Goal: Check status: Check status

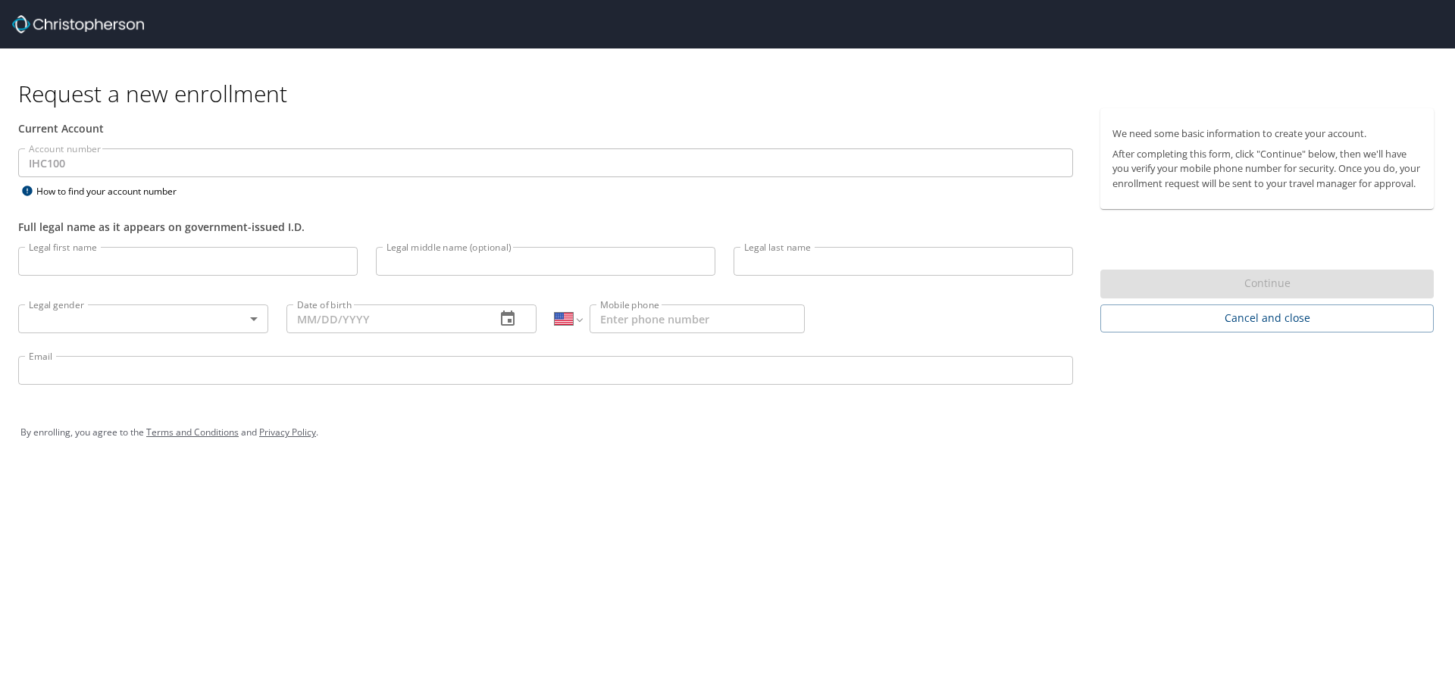
select select "US"
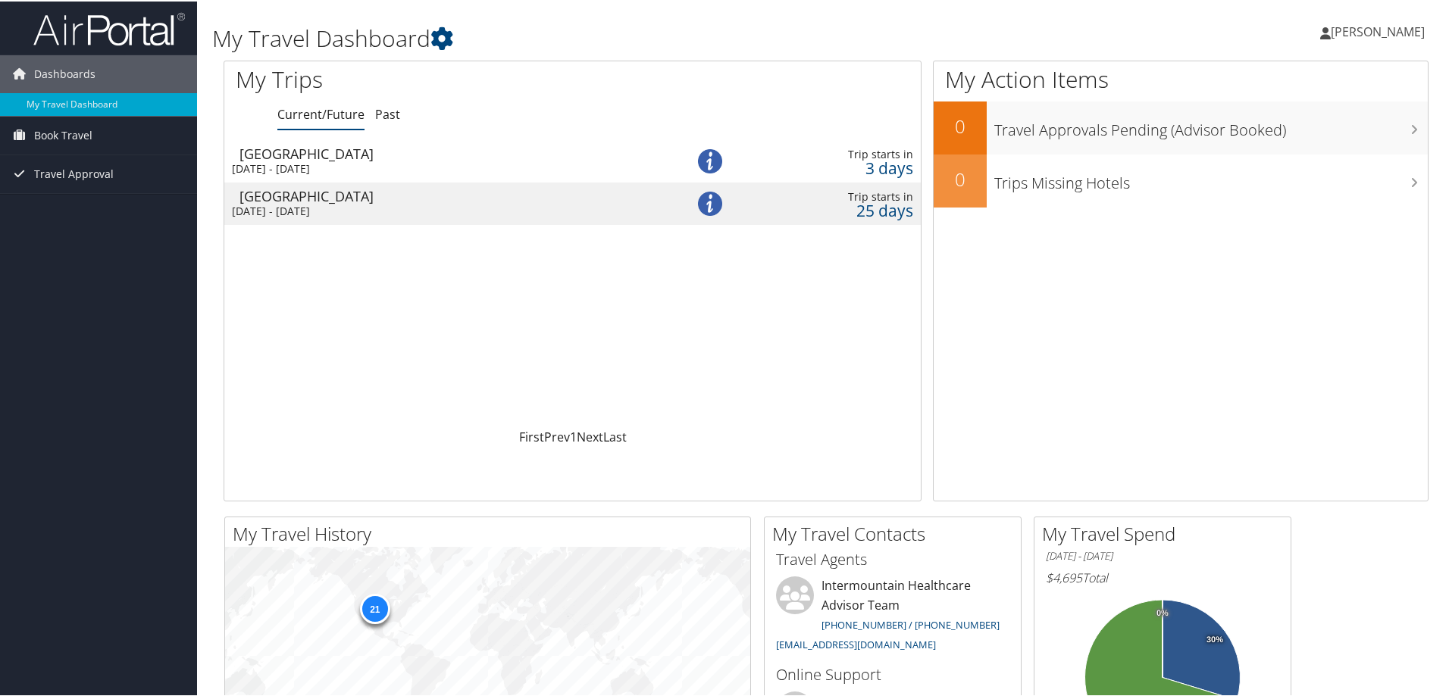
click at [329, 164] on div "[DATE] - [DATE]" at bounding box center [439, 168] width 414 height 14
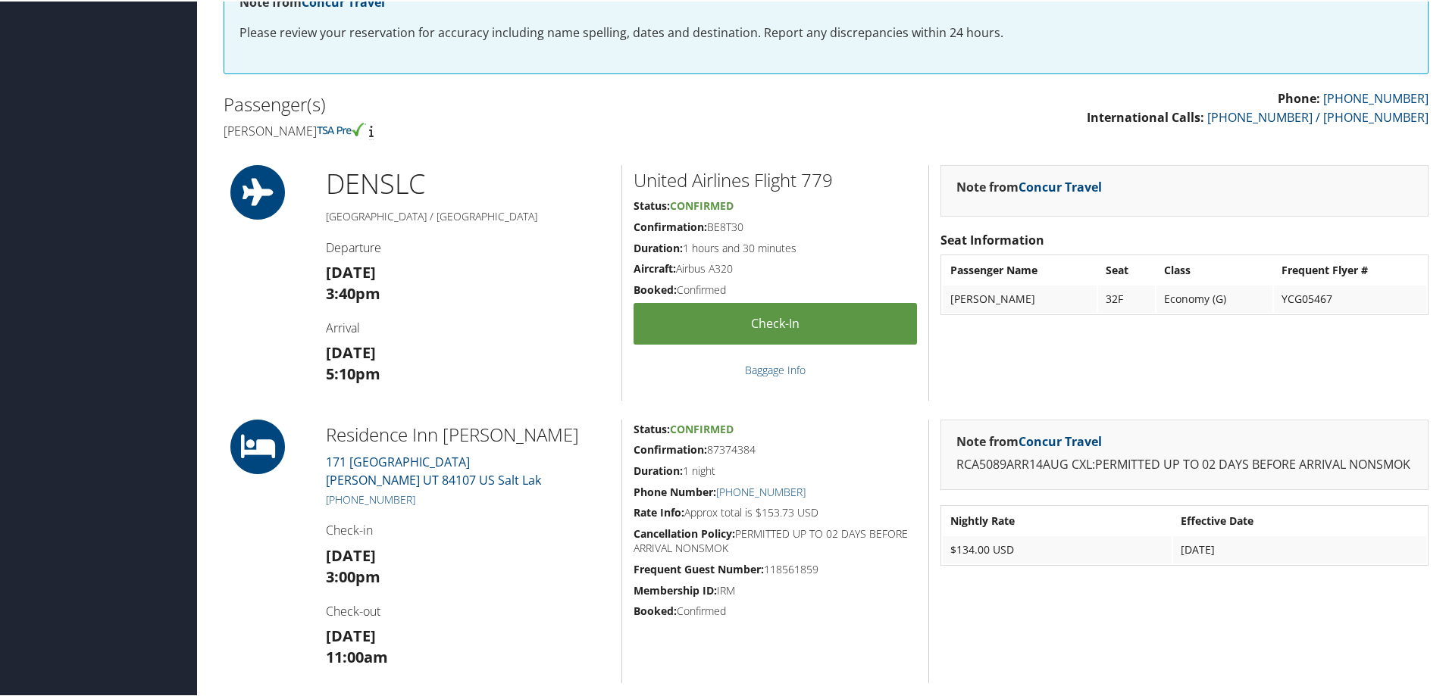
scroll to position [303, 0]
